Goal: Navigation & Orientation: Find specific page/section

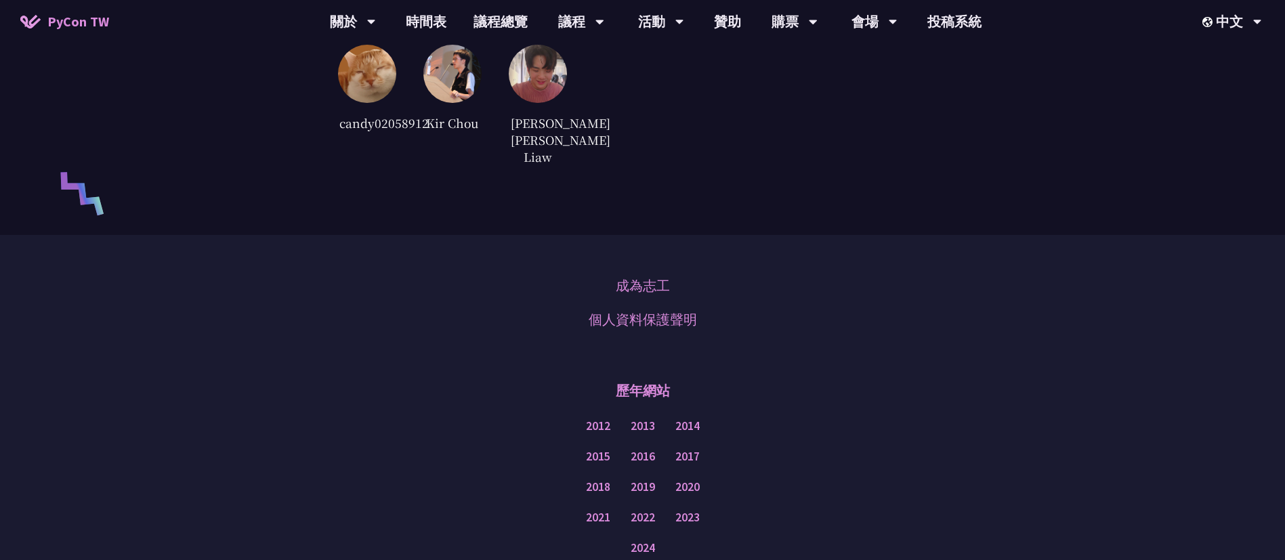
scroll to position [3128, 0]
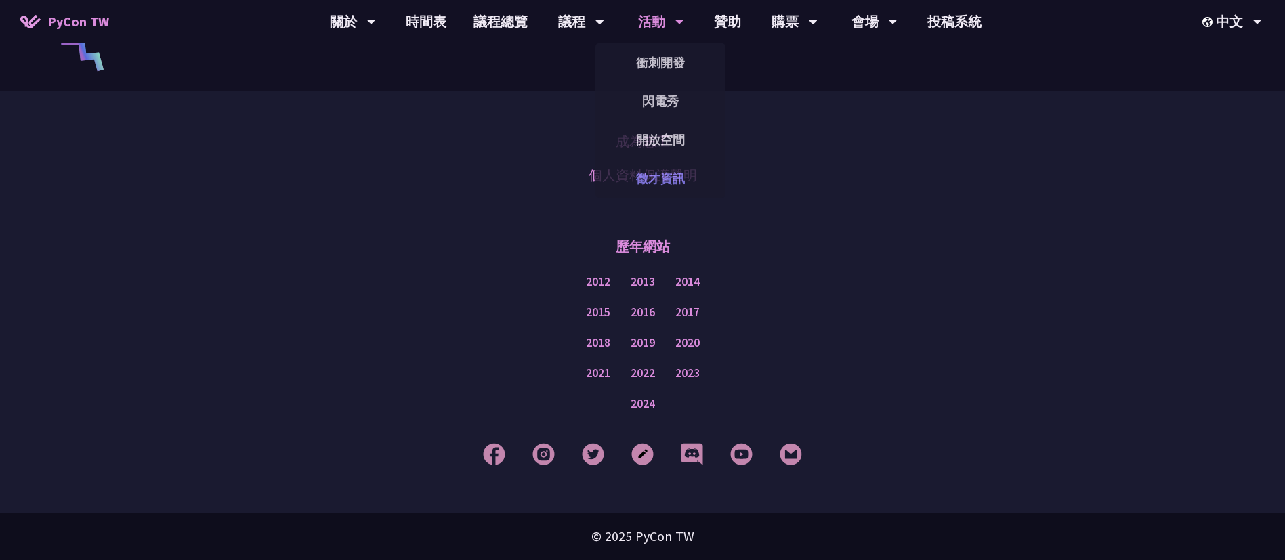
click at [654, 165] on link "徵才資訊" at bounding box center [660, 179] width 130 height 32
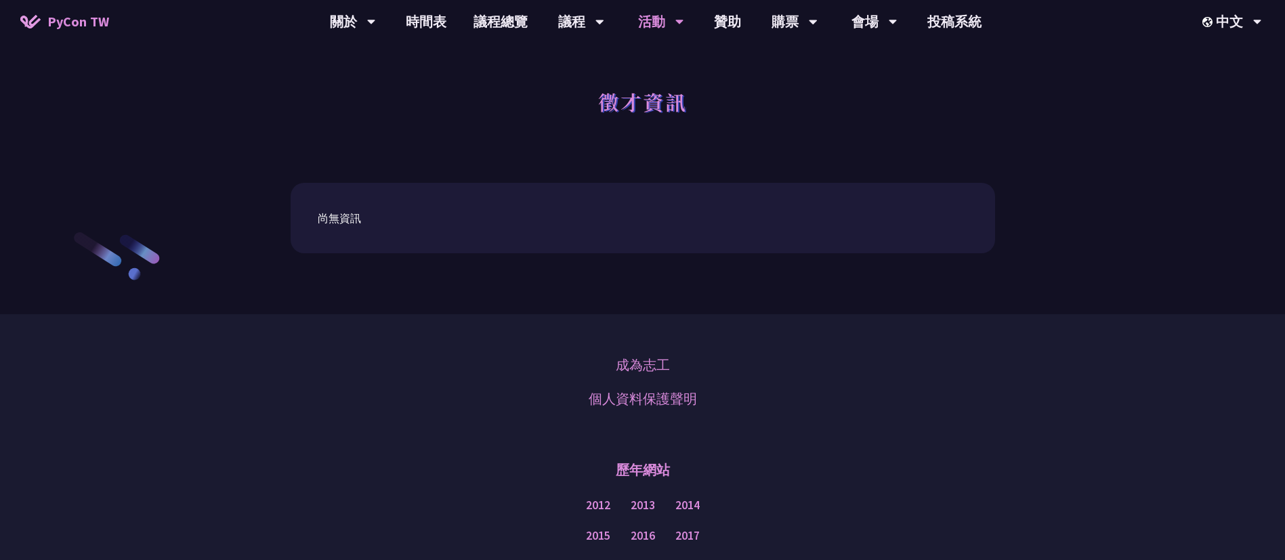
click at [348, 226] on div "尚無資訊" at bounding box center [643, 218] width 704 height 70
click at [345, 212] on div "尚無資訊" at bounding box center [643, 218] width 650 height 16
click at [662, 179] on link "徵才資訊" at bounding box center [660, 179] width 130 height 32
click at [671, 177] on link "徵才資訊" at bounding box center [660, 179] width 130 height 32
click at [744, 20] on link "贊助" at bounding box center [727, 21] width 54 height 43
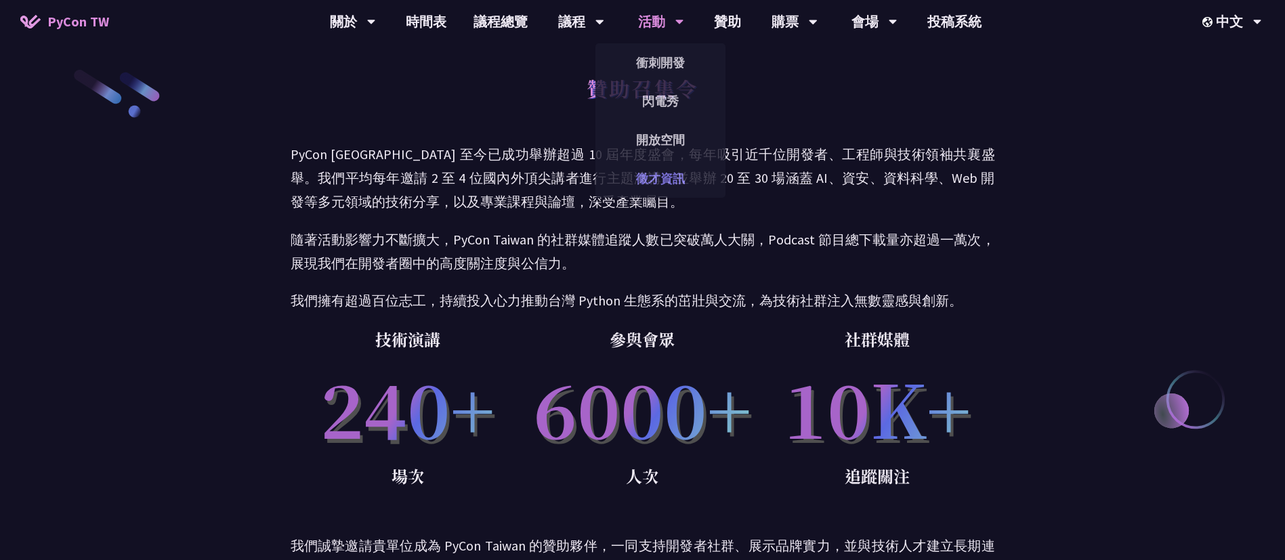
click at [671, 180] on link "徵才資訊" at bounding box center [660, 179] width 130 height 32
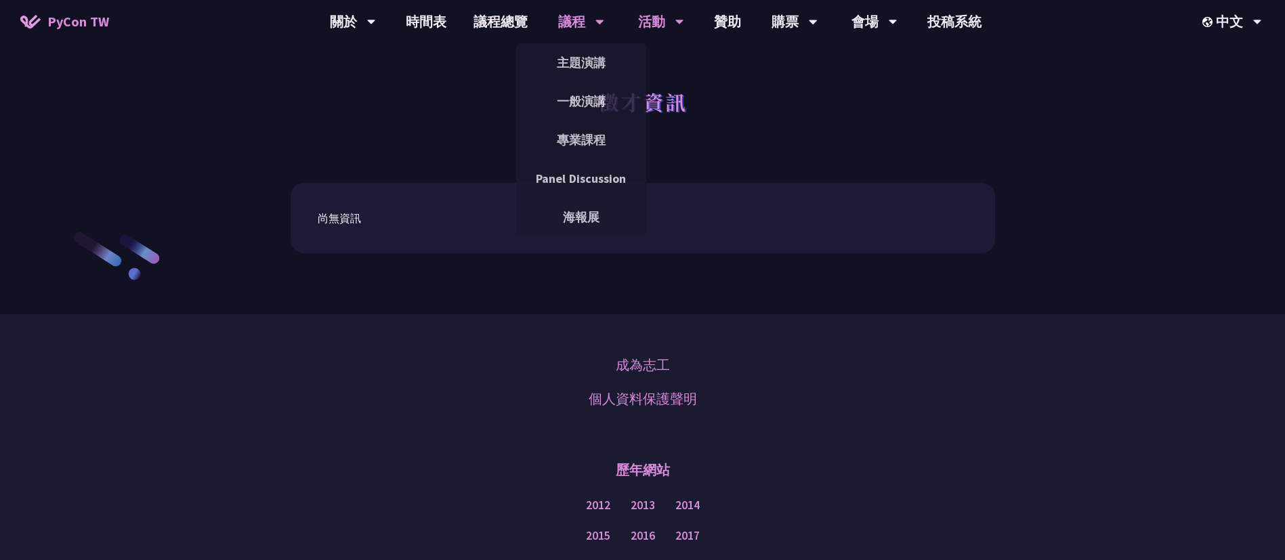
click at [376, 30] on div "議程" at bounding box center [353, 21] width 46 height 43
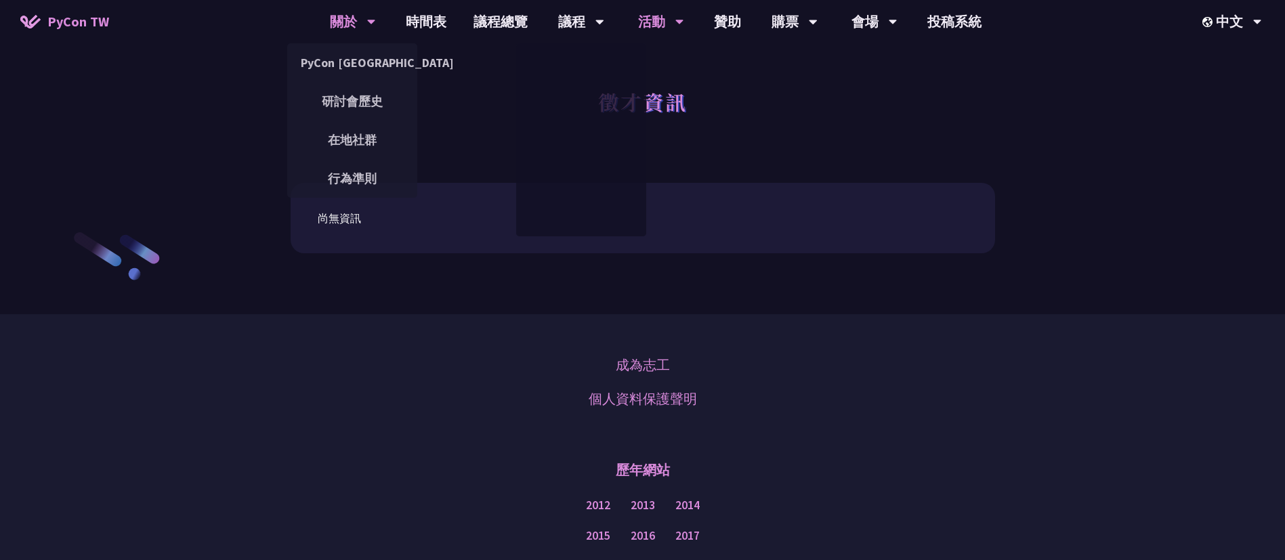
click at [367, 42] on div "關於" at bounding box center [353, 21] width 46 height 43
click at [361, 75] on link "PyCon [GEOGRAPHIC_DATA]" at bounding box center [352, 63] width 130 height 32
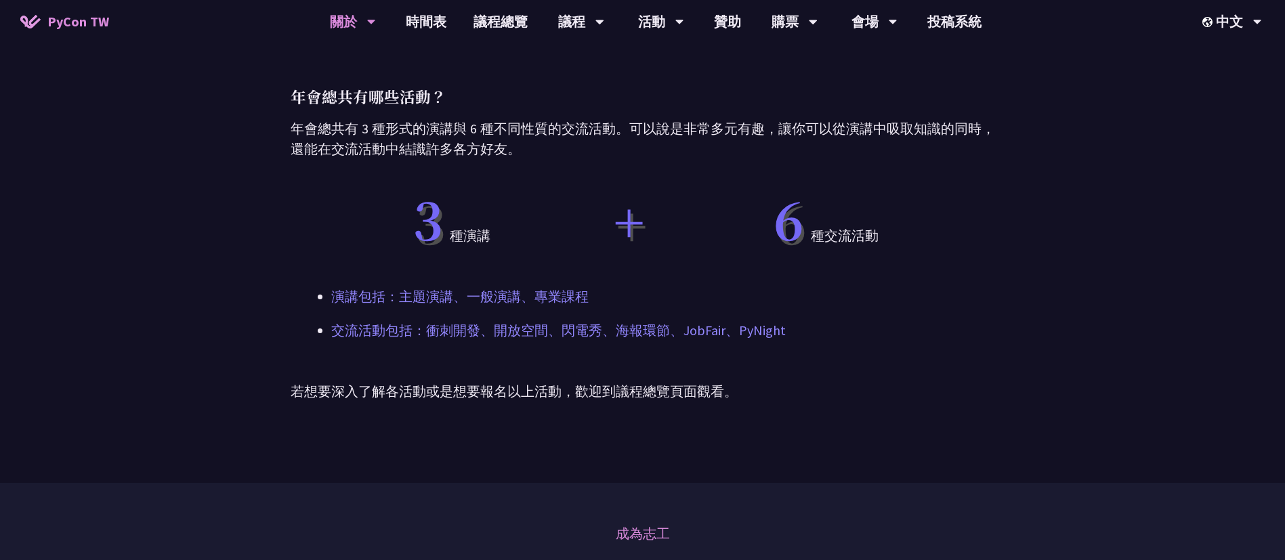
scroll to position [1103, 0]
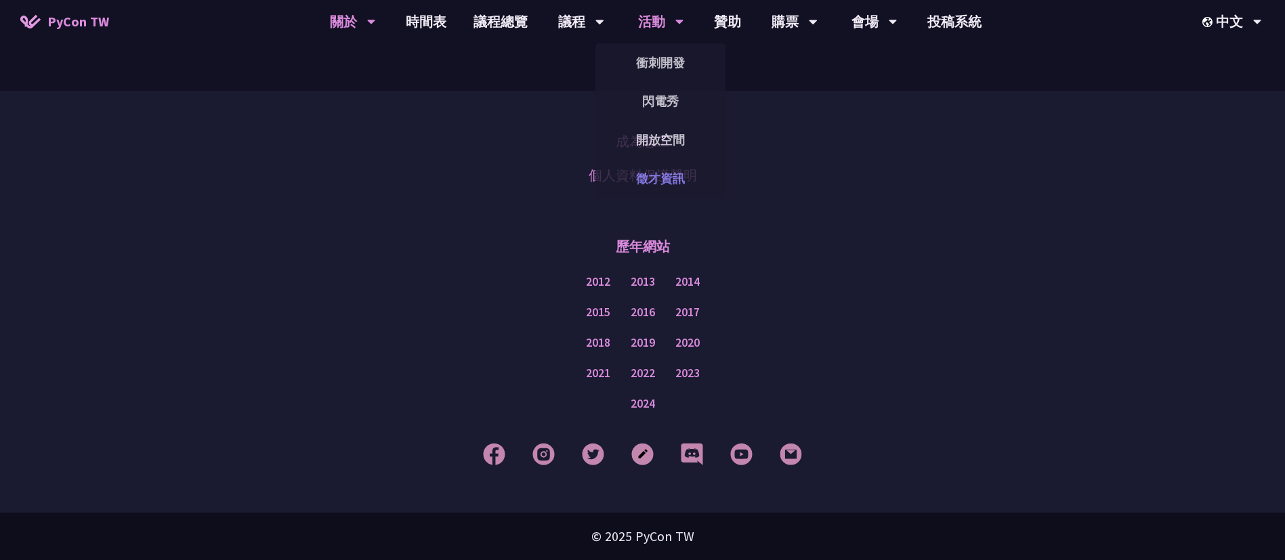
click at [679, 178] on link "徵才資訊" at bounding box center [660, 179] width 130 height 32
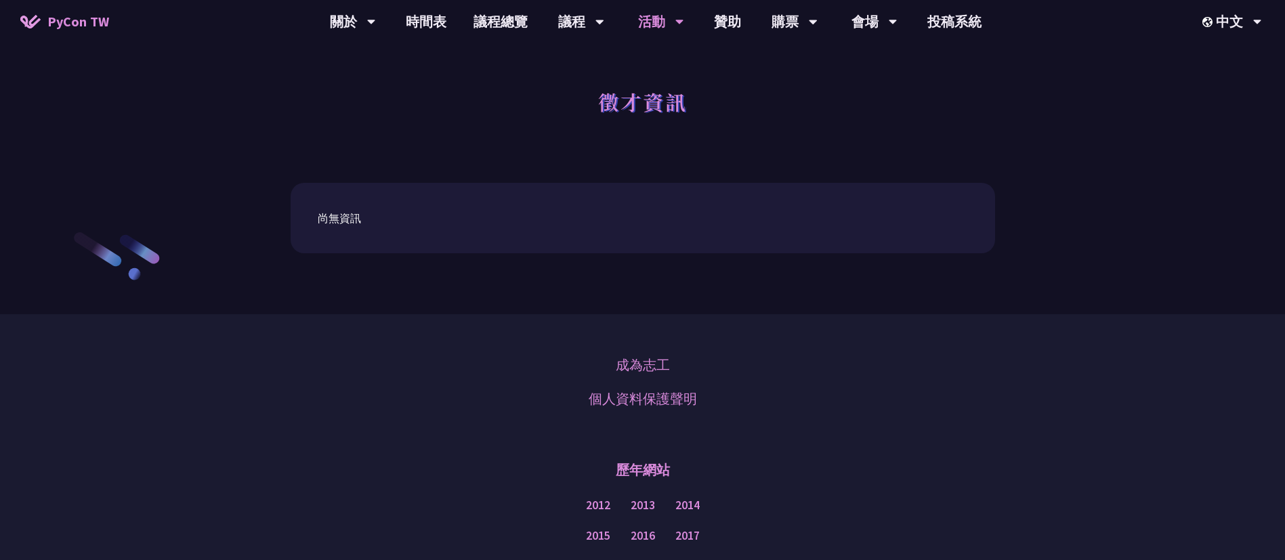
drag, startPoint x: 423, startPoint y: 211, endPoint x: 473, endPoint y: 272, distance: 79.4
click at [473, 272] on div "尚無資訊" at bounding box center [642, 239] width 1285 height 152
click at [331, 417] on div "成為志工 個人資料保護聲明 歷年網站 2012 2013 2014 2015 2016 2017 2018 2019 2020 2021 2022 2023 …" at bounding box center [642, 525] width 1285 height 422
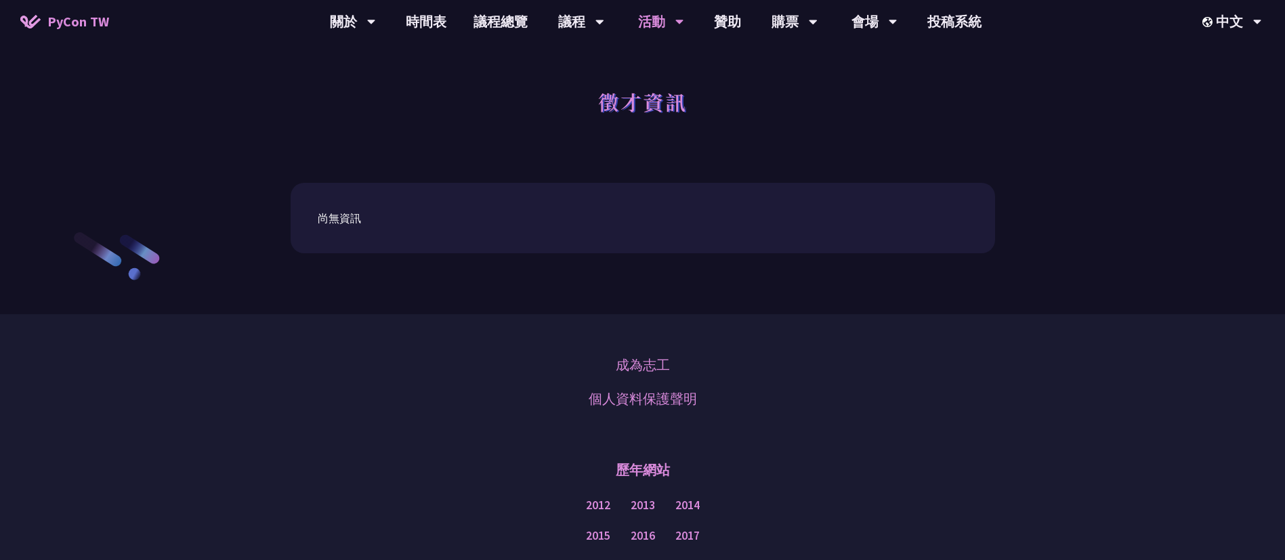
drag, startPoint x: 98, startPoint y: 28, endPoint x: 98, endPoint y: 16, distance: 11.5
click at [98, 28] on span "PyCon TW" at bounding box center [78, 22] width 62 height 20
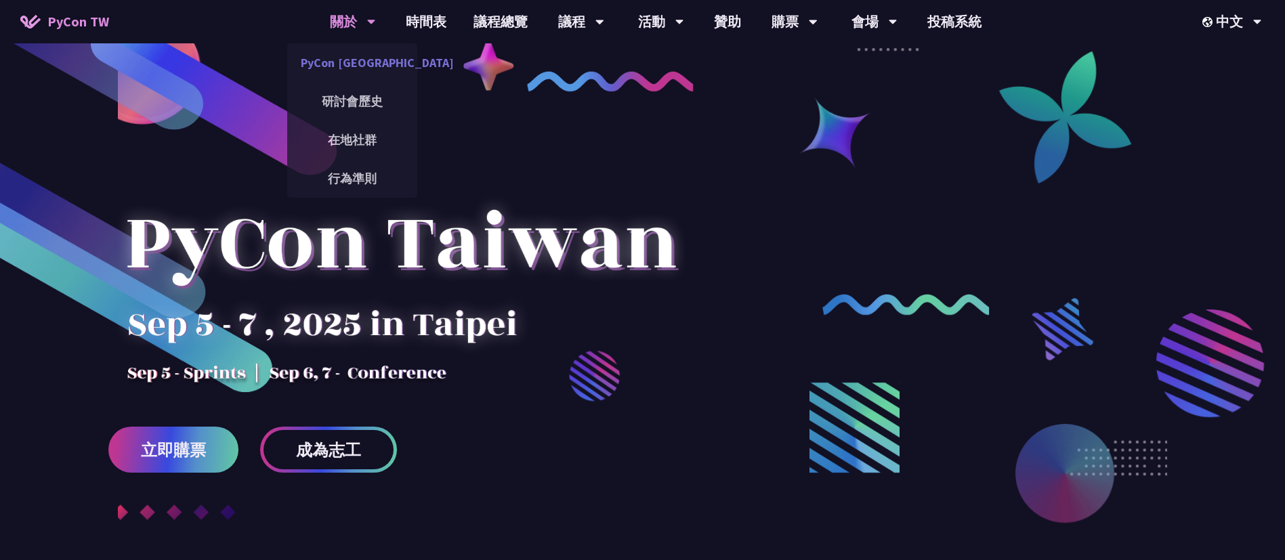
click at [356, 67] on link "PyCon [GEOGRAPHIC_DATA]" at bounding box center [352, 63] width 130 height 32
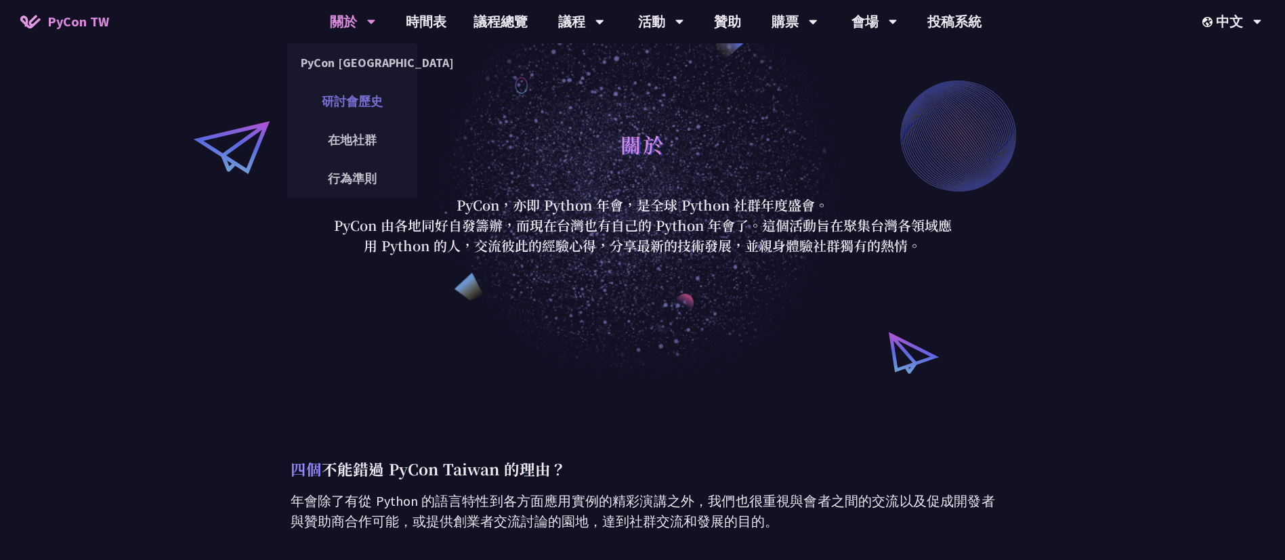
click at [364, 98] on link "研討會歷史" at bounding box center [352, 101] width 130 height 32
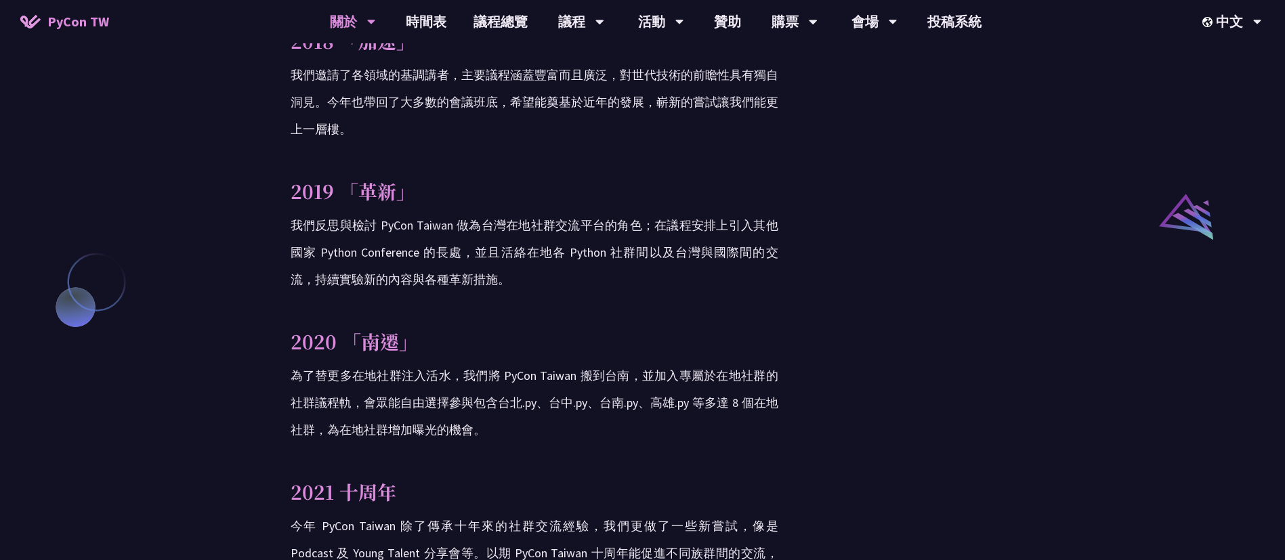
scroll to position [1930, 0]
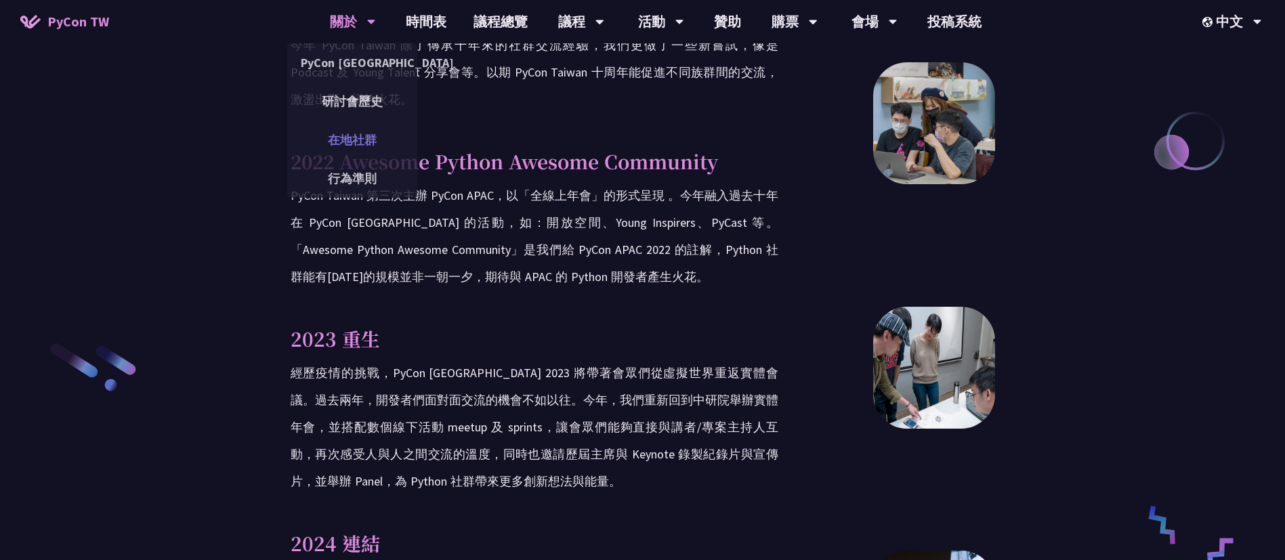
click at [351, 146] on link "在地社群" at bounding box center [352, 140] width 130 height 32
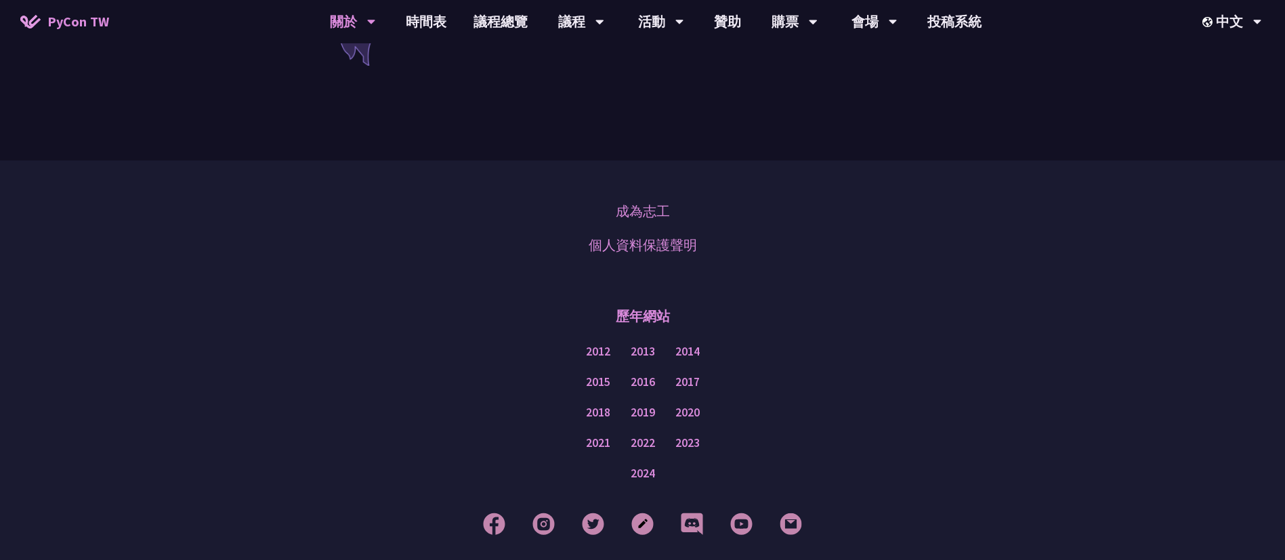
scroll to position [738, 0]
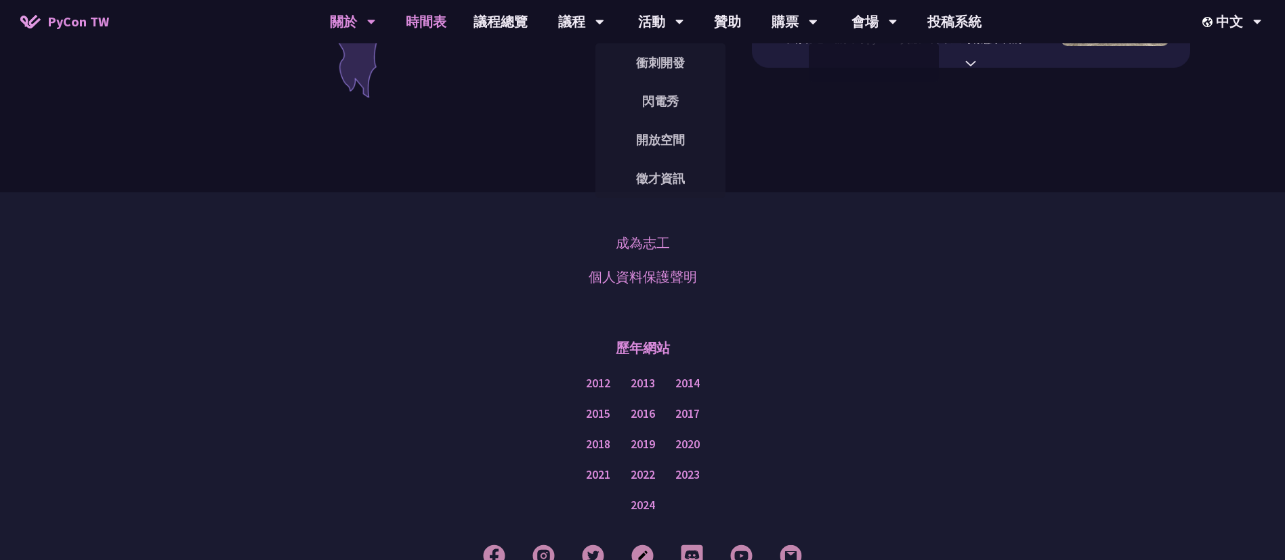
click at [421, 22] on link "時間表" at bounding box center [426, 21] width 68 height 43
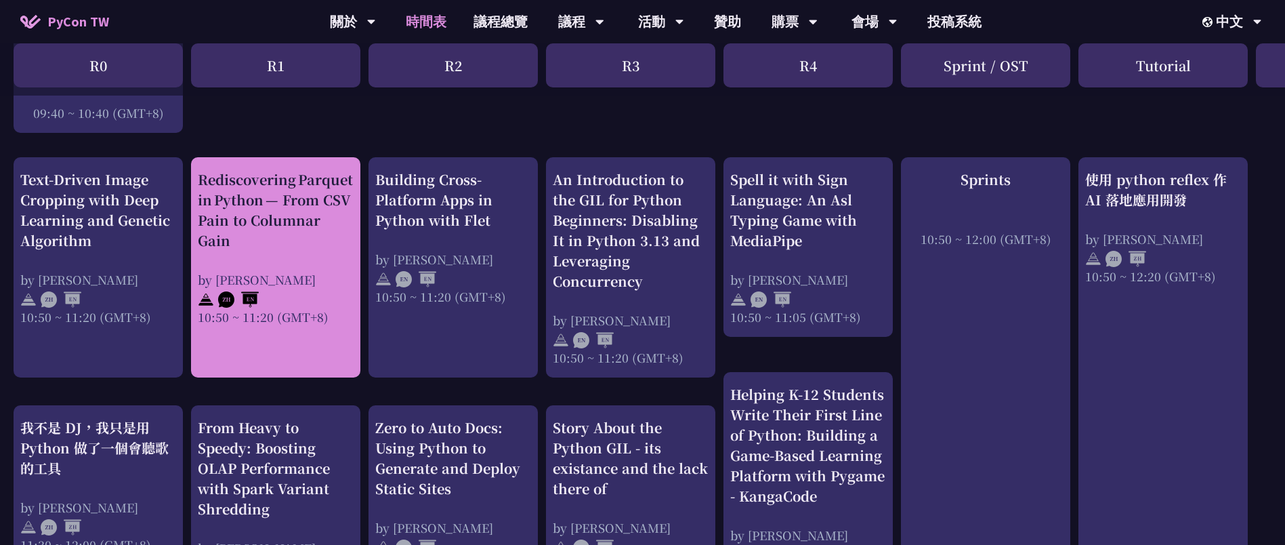
scroll to position [102, 0]
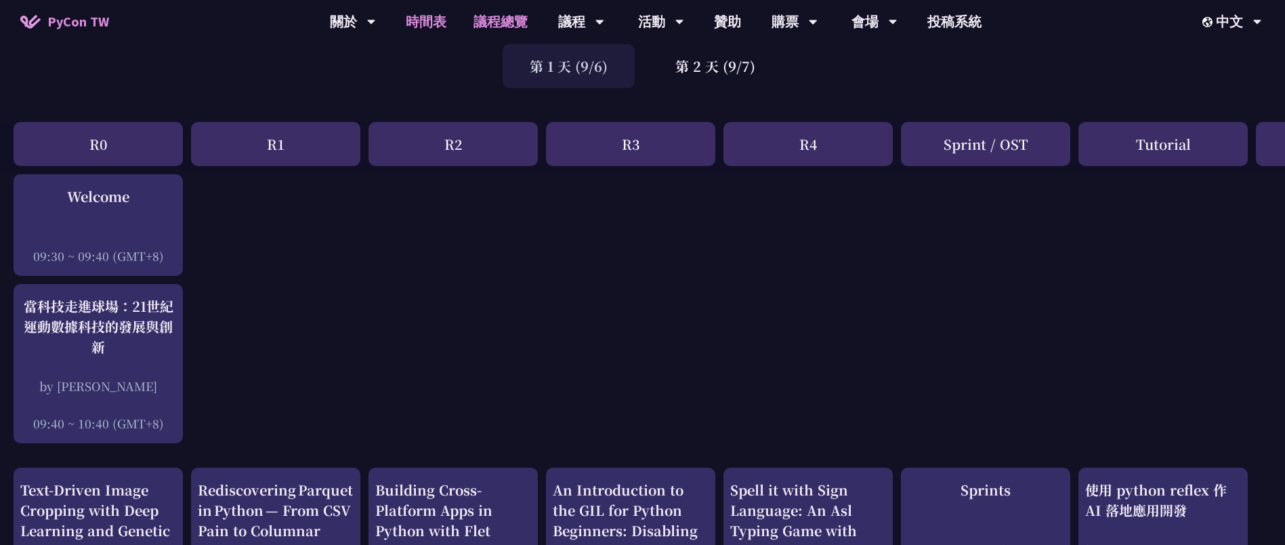
click at [492, 19] on link "議程總覽" at bounding box center [500, 21] width 81 height 43
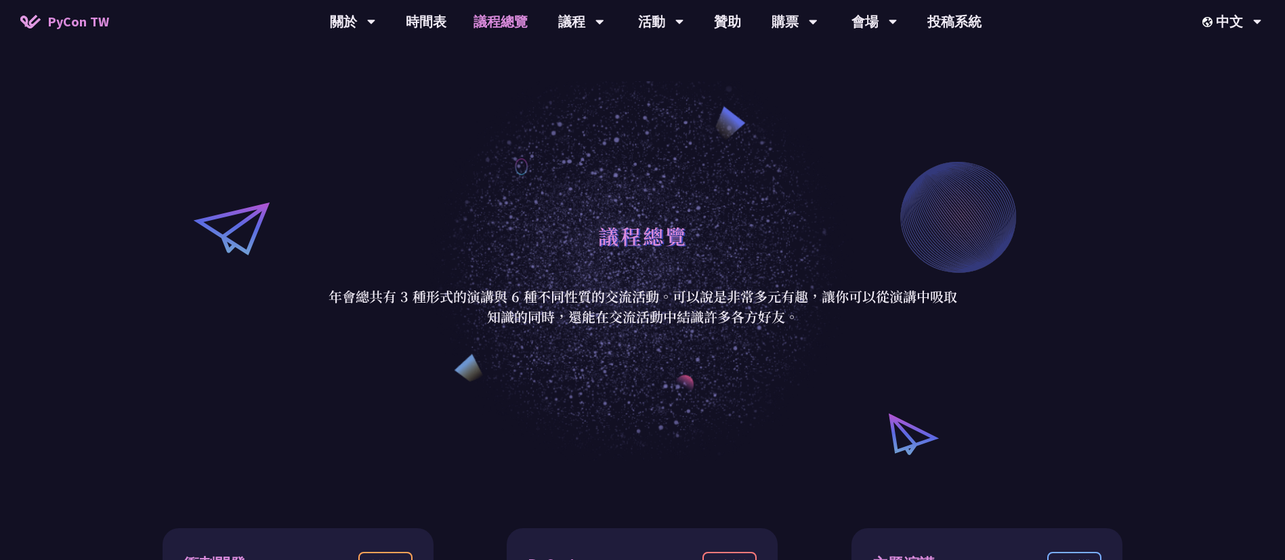
click at [61, 27] on span "PyCon TW" at bounding box center [78, 22] width 62 height 20
